Goal: Task Accomplishment & Management: Manage account settings

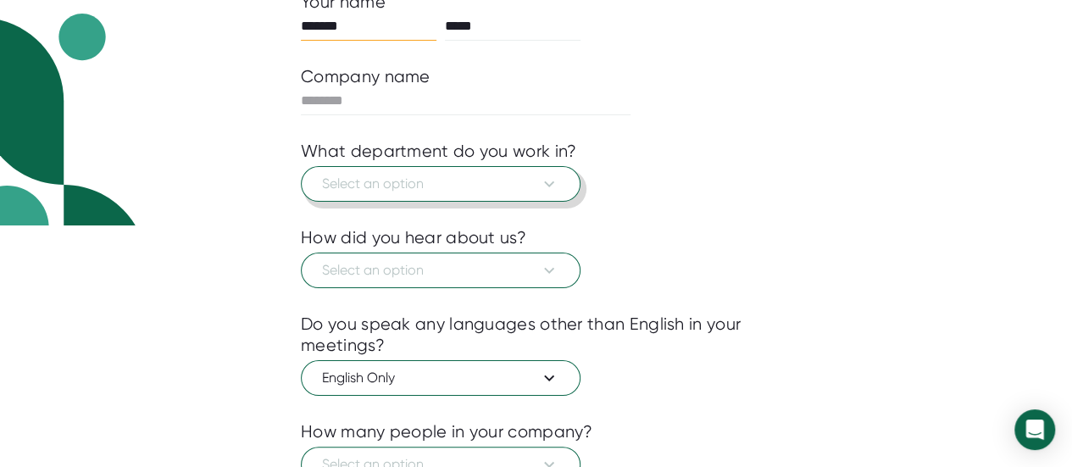
scroll to position [372, 0]
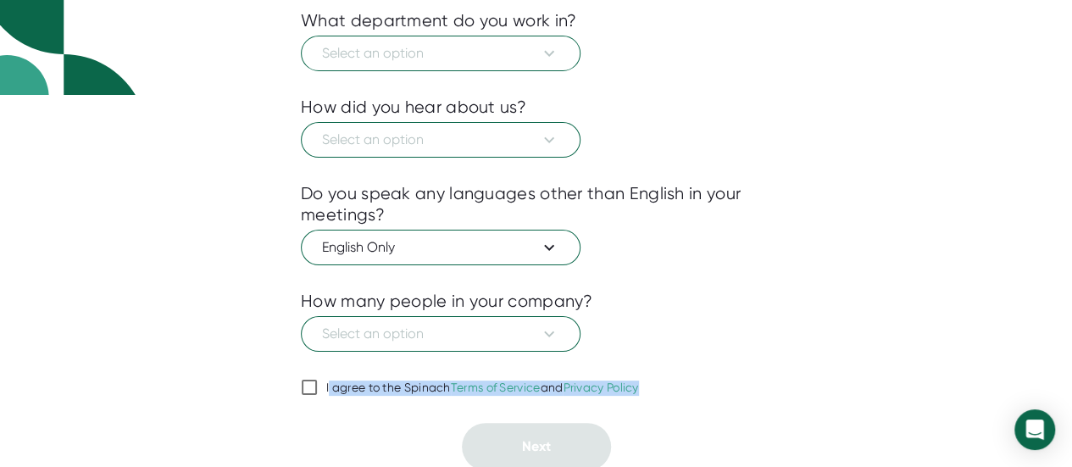
drag, startPoint x: 321, startPoint y: 394, endPoint x: 329, endPoint y: 389, distance: 9.2
click at [329, 389] on div "Your name ******* ***** Company name What department do you work in? Select an …" at bounding box center [536, 165] width 470 height 609
click at [329, 389] on div "I agree to the Spinach Terms of Service and Privacy Policy" at bounding box center [482, 387] width 313 height 15
click at [318, 389] on input "I agree to the Spinach Terms of Service and Privacy Policy" at bounding box center [309, 387] width 17 height 20
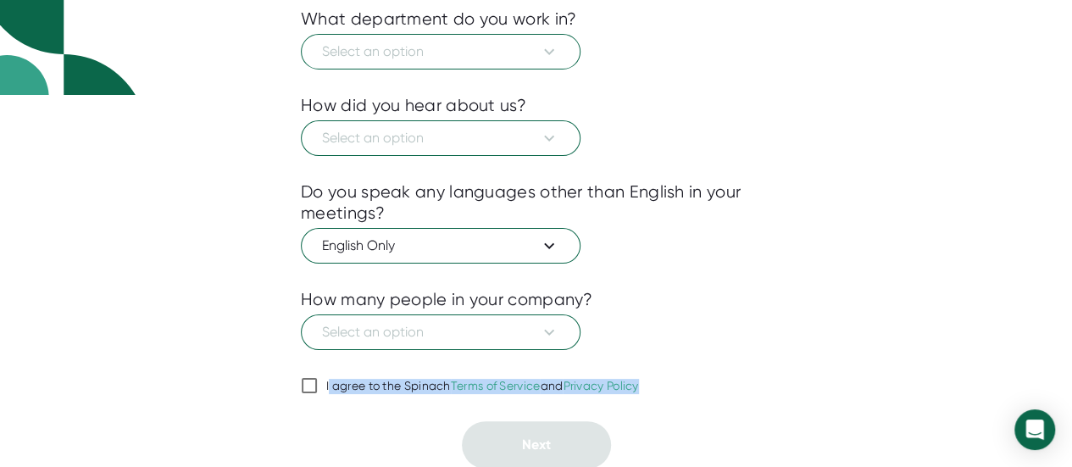
checkbox input "true"
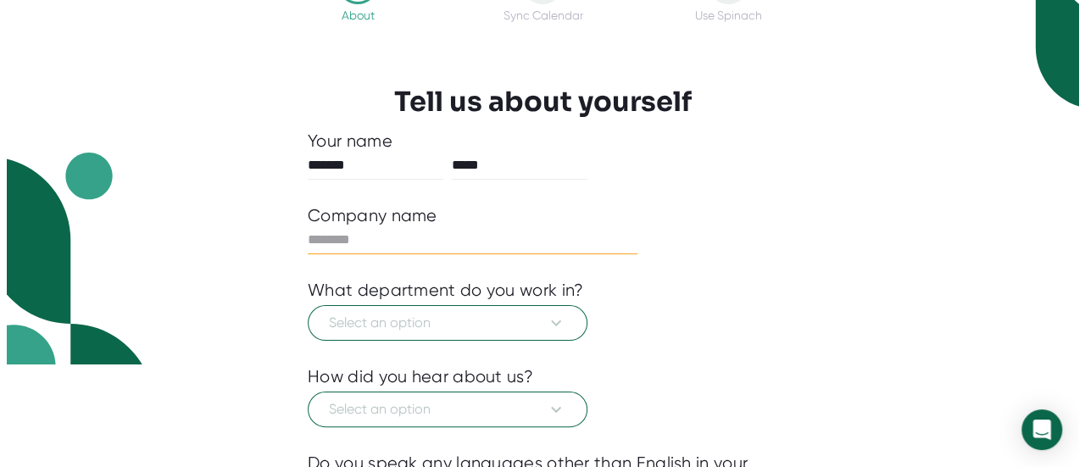
scroll to position [108, 0]
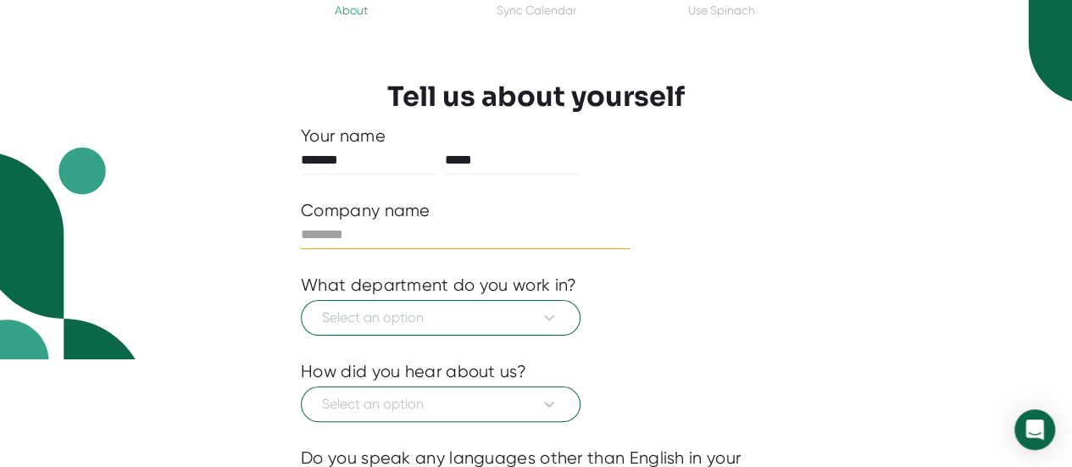
click at [436, 232] on input "text" at bounding box center [466, 234] width 330 height 27
type input "*******"
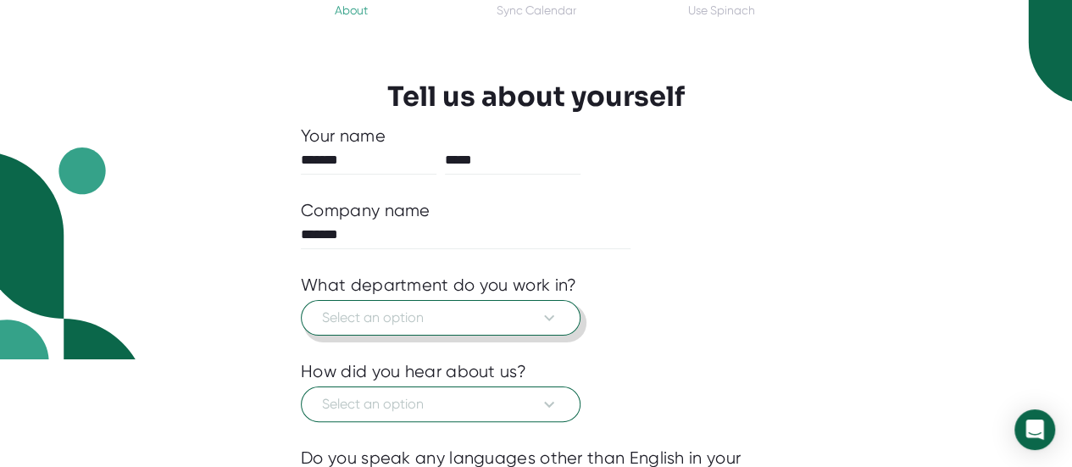
click at [440, 319] on span "Select an option" at bounding box center [440, 318] width 237 height 20
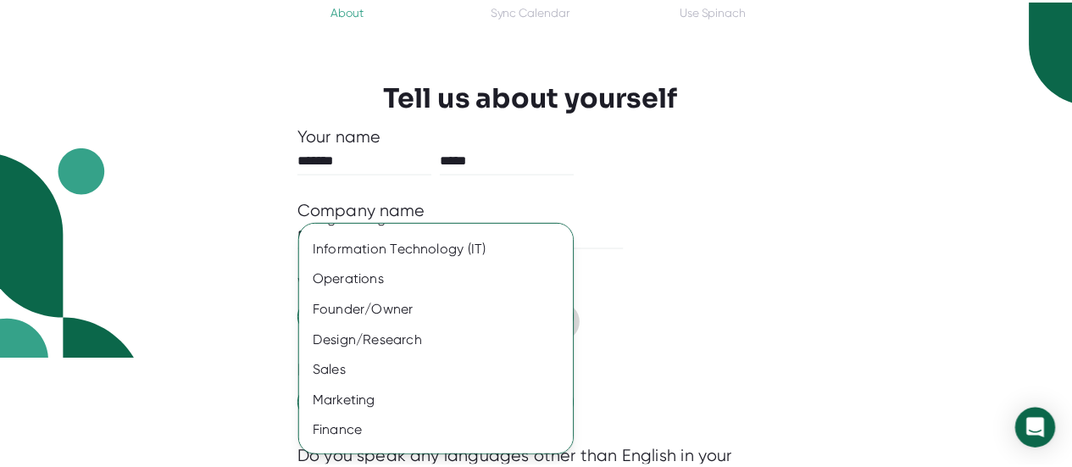
scroll to position [53, 0]
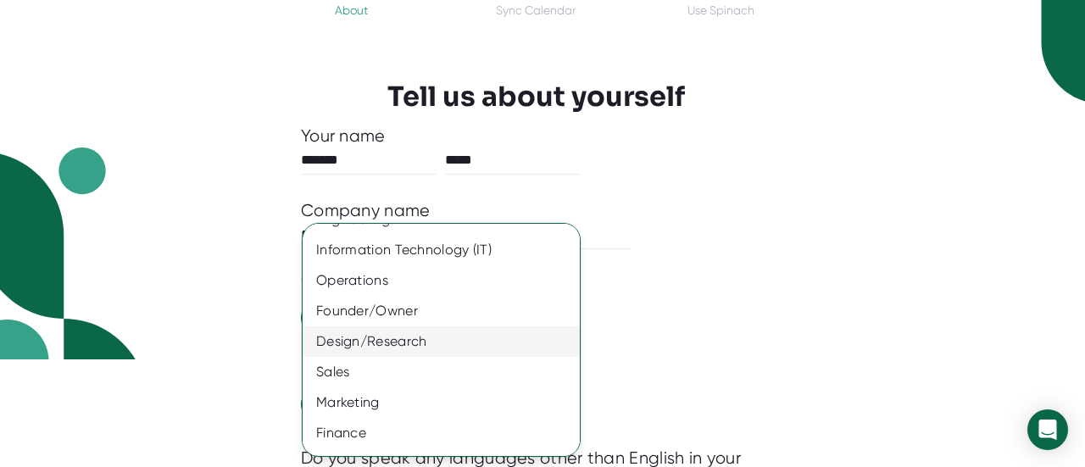
click at [450, 342] on div "Design/Research" at bounding box center [448, 341] width 290 height 31
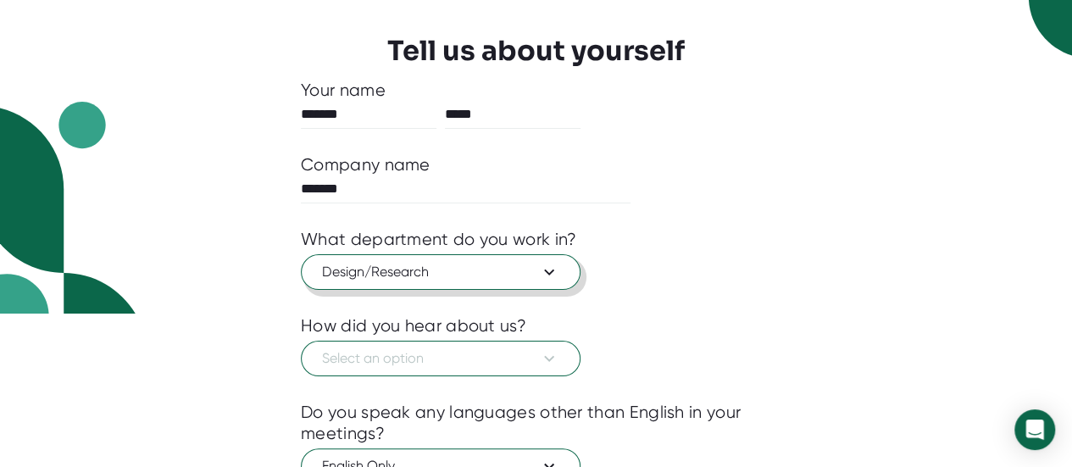
scroll to position [156, 0]
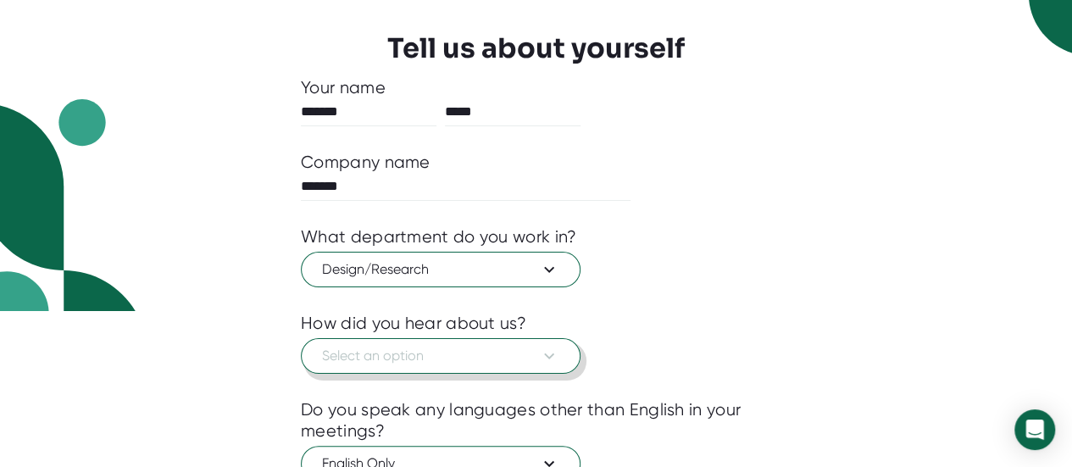
click at [450, 342] on button "Select an option" at bounding box center [441, 356] width 280 height 36
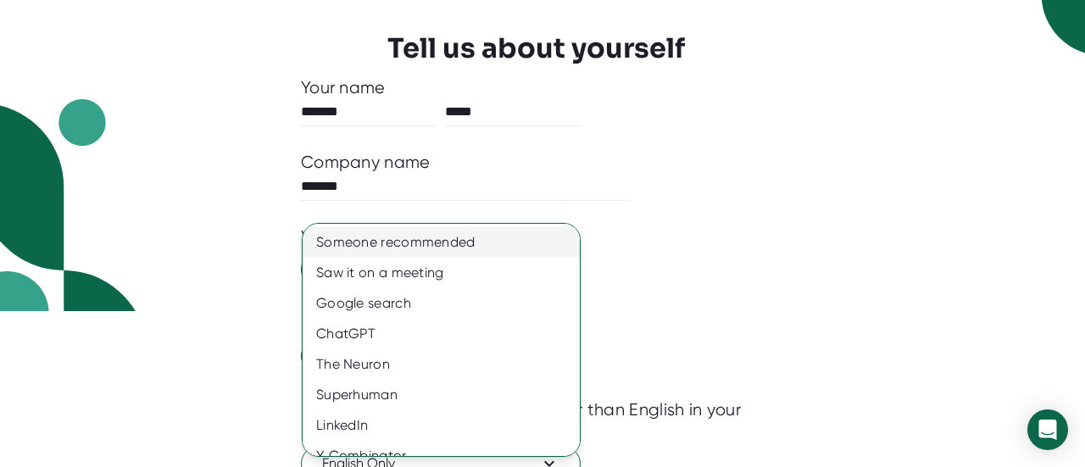
click at [449, 252] on div "Someone recommended" at bounding box center [448, 242] width 290 height 31
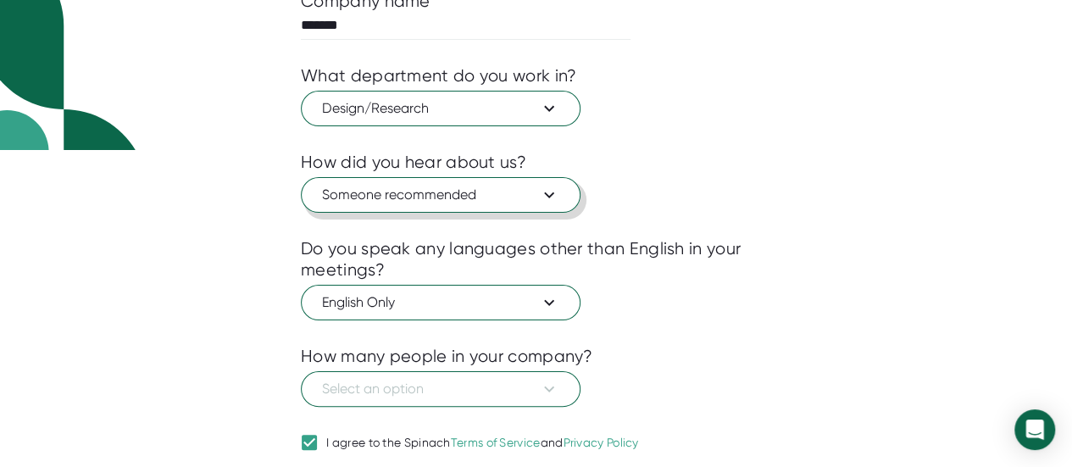
scroll to position [372, 0]
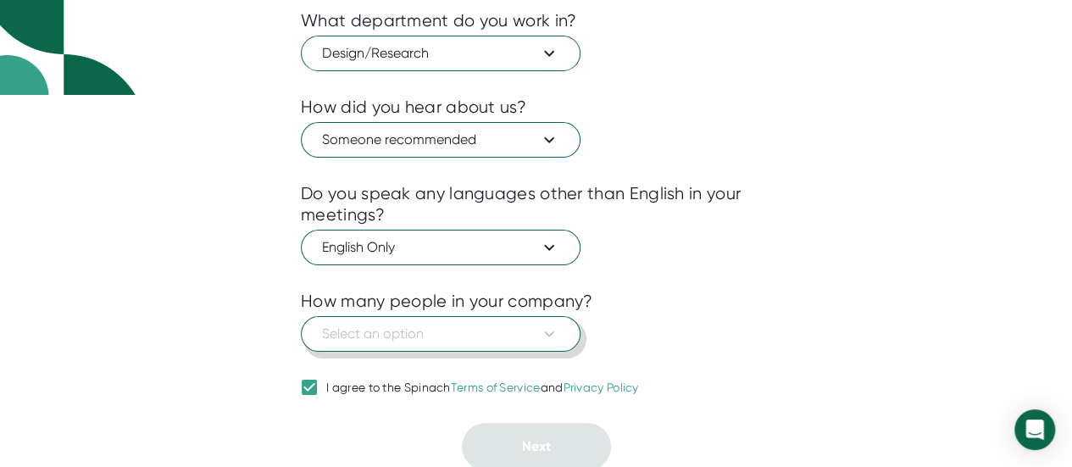
click at [452, 326] on span "Select an option" at bounding box center [440, 334] width 237 height 20
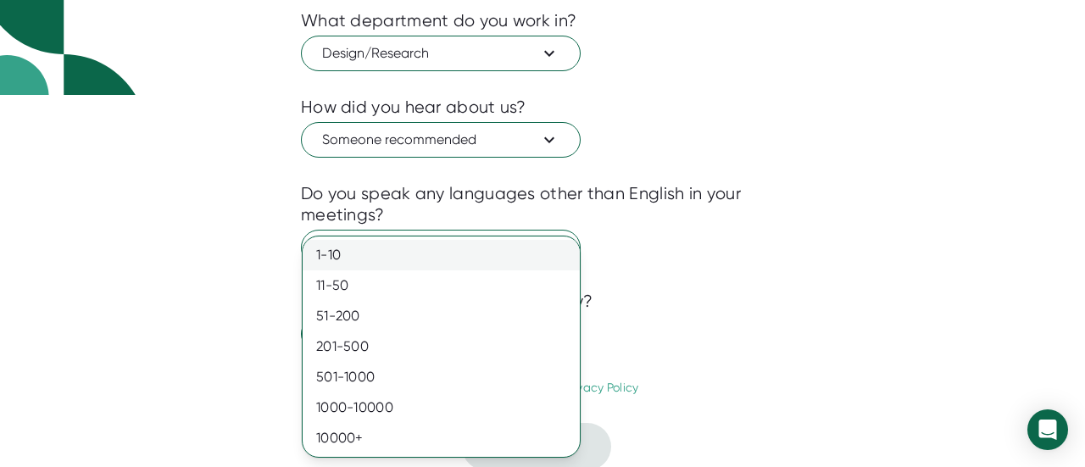
click at [443, 259] on div "1-10" at bounding box center [441, 255] width 277 height 31
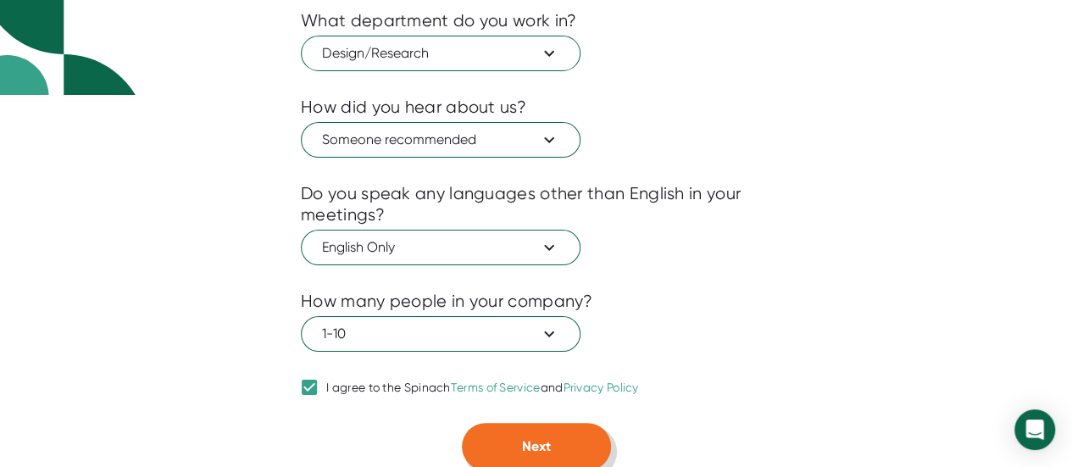
click at [502, 425] on button "Next" at bounding box center [536, 446] width 149 height 47
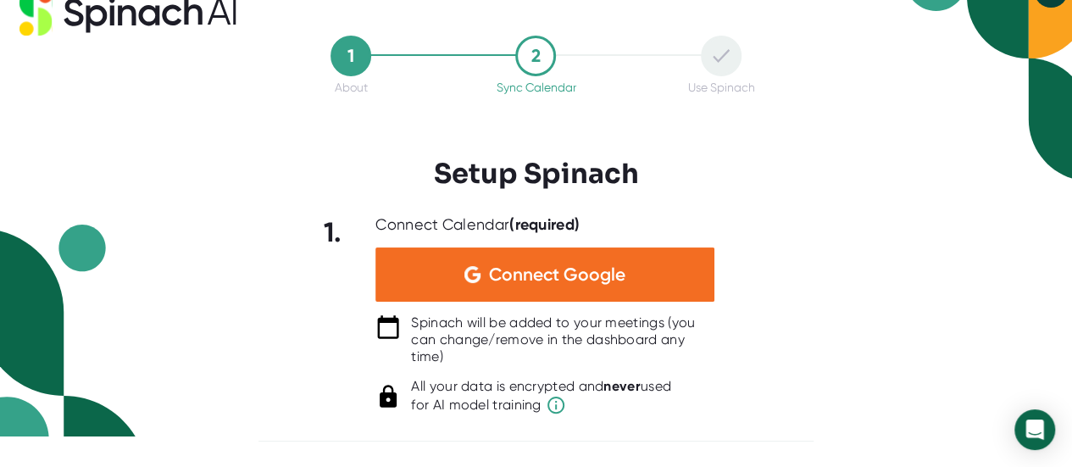
scroll to position [29, 0]
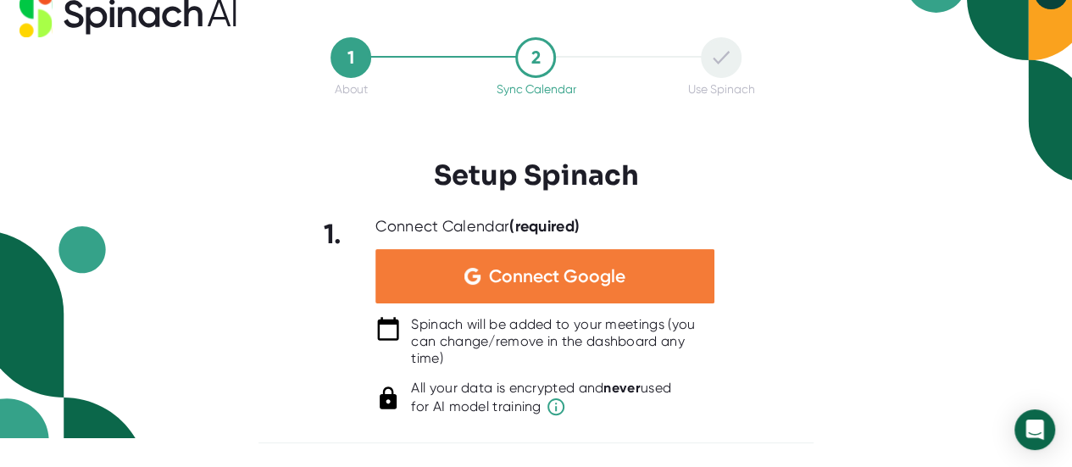
click at [522, 282] on span "Connect Google" at bounding box center [557, 276] width 136 height 17
